Goal: Task Accomplishment & Management: Manage account settings

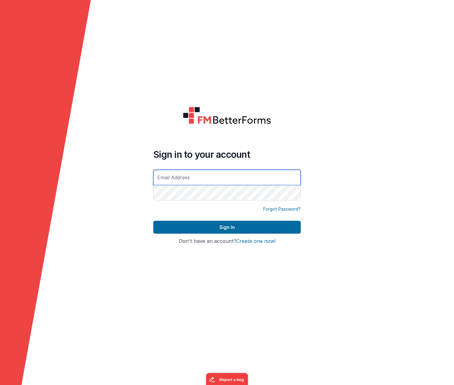
type input "[PERSON_NAME][EMAIL_ADDRESS][DOMAIN_NAME]"
click at [227, 227] on button "Sign In" at bounding box center [226, 227] width 147 height 13
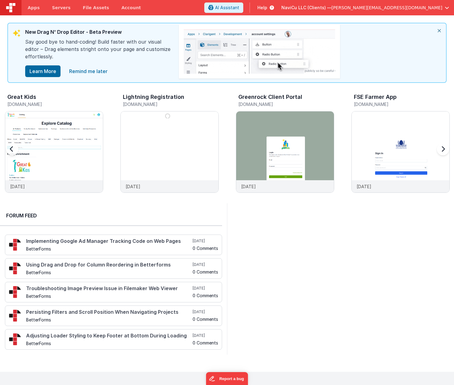
click at [377, 96] on h3 "FSE Farmer App" at bounding box center [375, 97] width 43 height 6
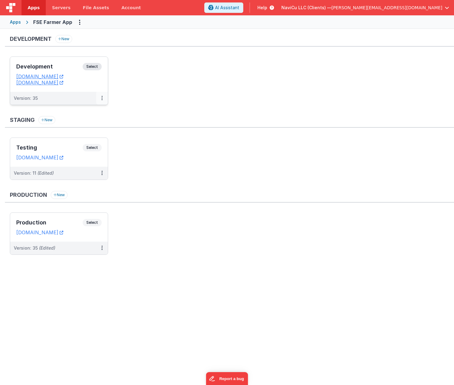
click at [102, 98] on icon at bounding box center [101, 98] width 1 height 0
click at [68, 112] on link "Edit" at bounding box center [81, 112] width 54 height 11
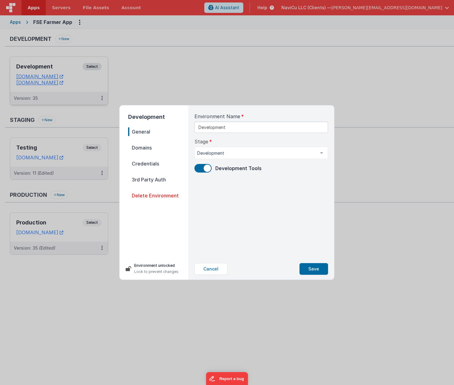
click at [146, 149] on span "Domains" at bounding box center [158, 147] width 60 height 9
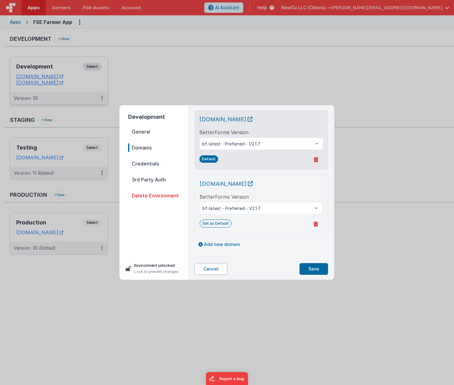
click at [218, 269] on button "Cancel" at bounding box center [210, 269] width 33 height 12
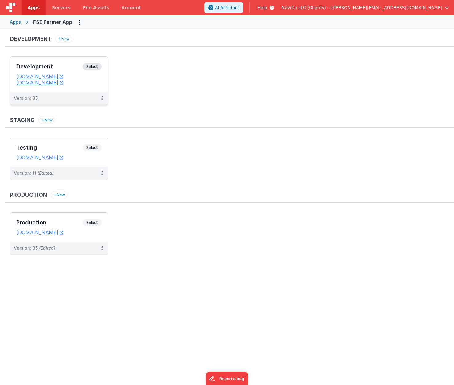
click at [59, 88] on div "Development Select URLs [DOMAIN_NAME] [DOMAIN_NAME]" at bounding box center [59, 74] width 98 height 35
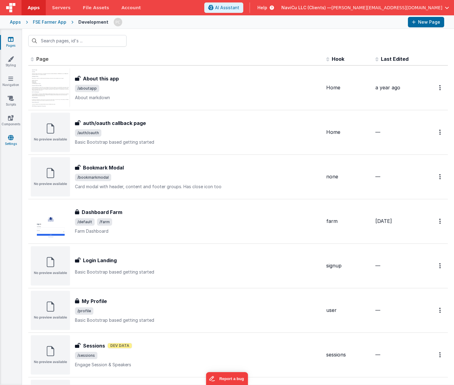
click at [13, 142] on link "Settings" at bounding box center [11, 140] width 22 height 12
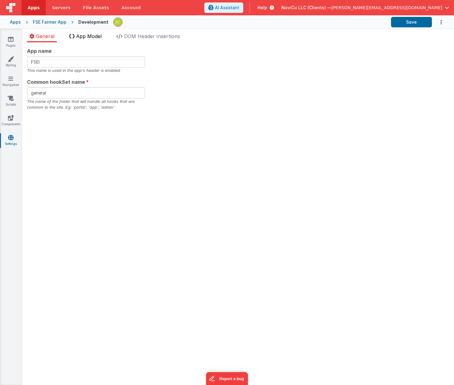
click at [94, 36] on span "App Model" at bounding box center [88, 36] width 25 height 6
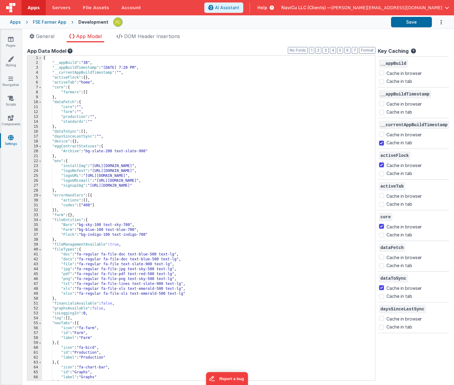
click at [55, 22] on div "FSE Farmer App" at bounding box center [49, 22] width 33 height 6
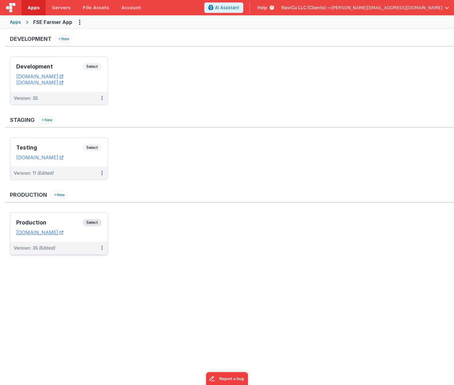
click at [66, 223] on h3 "Production" at bounding box center [49, 223] width 66 height 6
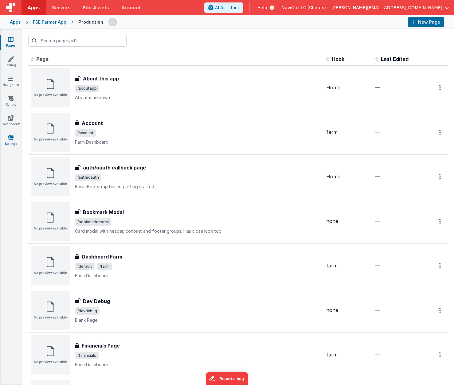
click at [14, 141] on link "Settings" at bounding box center [11, 140] width 22 height 12
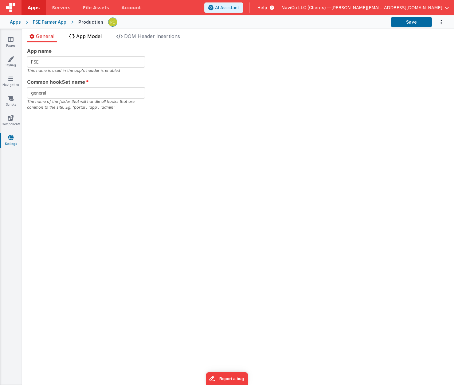
click at [91, 37] on span "App Model" at bounding box center [88, 36] width 25 height 6
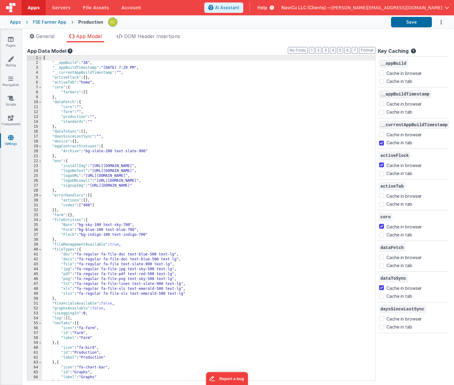
click at [45, 19] on div "FSE Farmer App" at bounding box center [49, 22] width 33 height 6
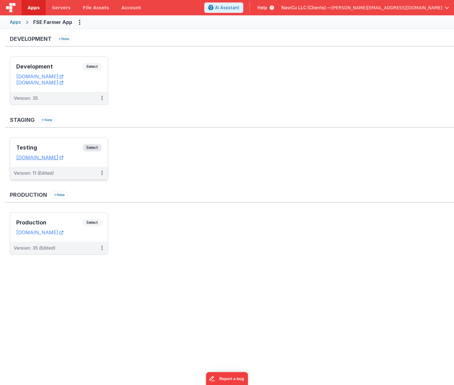
click at [64, 149] on h3 "Testing" at bounding box center [49, 148] width 66 height 6
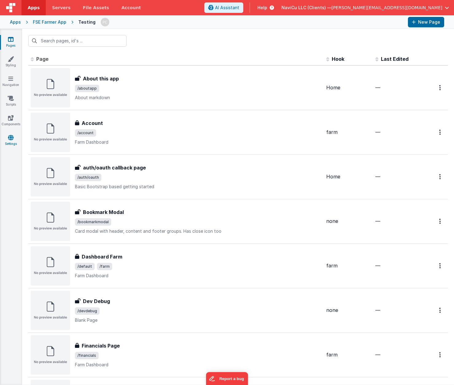
click at [11, 141] on link "Settings" at bounding box center [11, 140] width 22 height 12
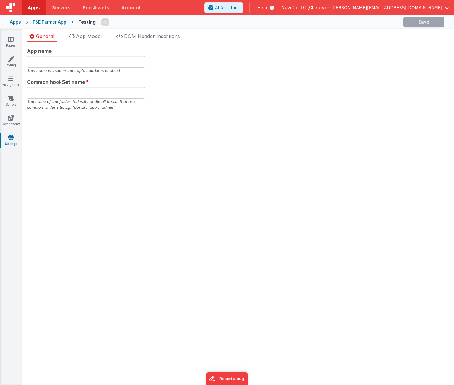
type input "FSEI"
type input "general"
click at [89, 36] on span "App Model" at bounding box center [88, 36] width 25 height 6
